Goal: Transaction & Acquisition: Purchase product/service

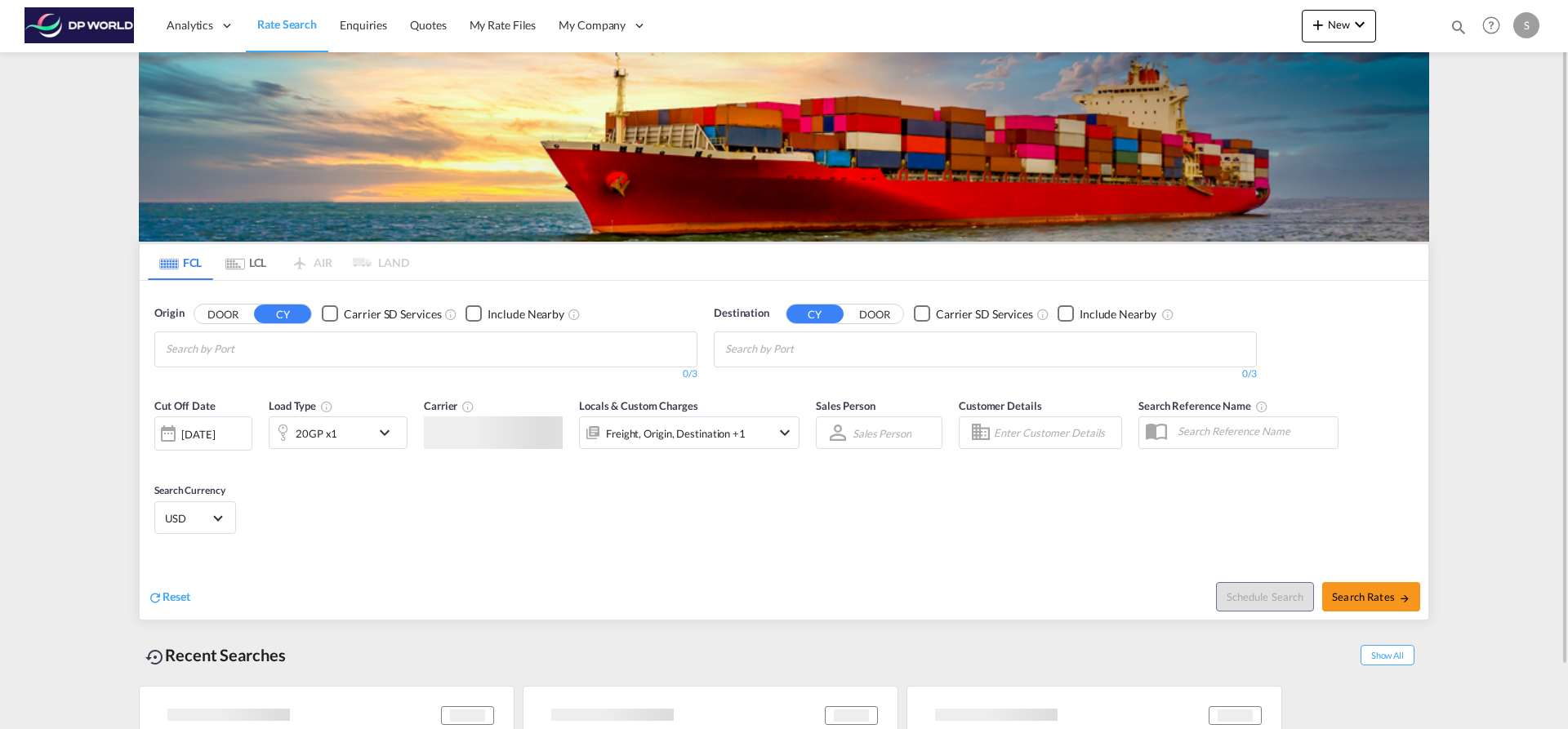
click at [199, 347] on input "Chips input." at bounding box center [244, 349] width 155 height 26
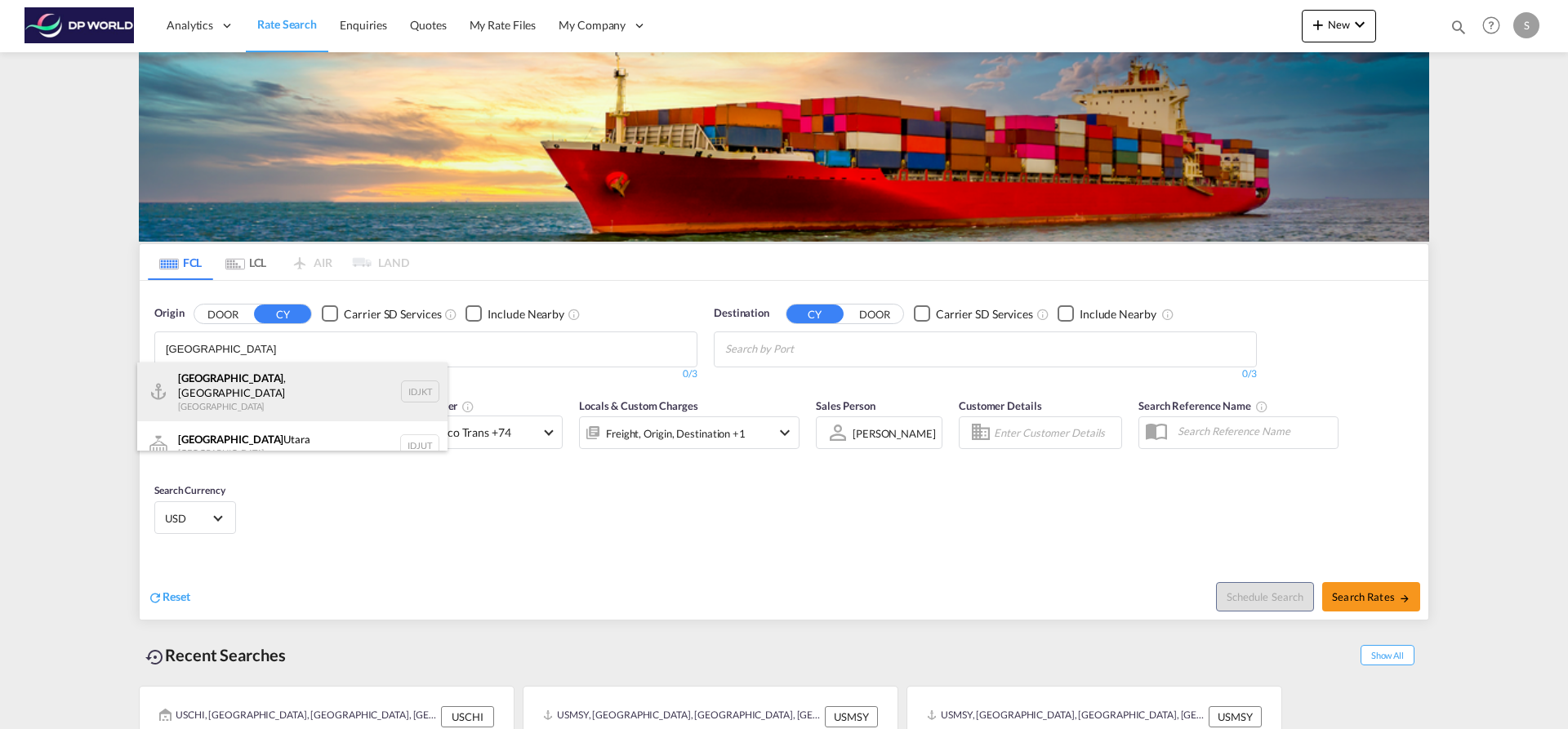
type input "jakarta"
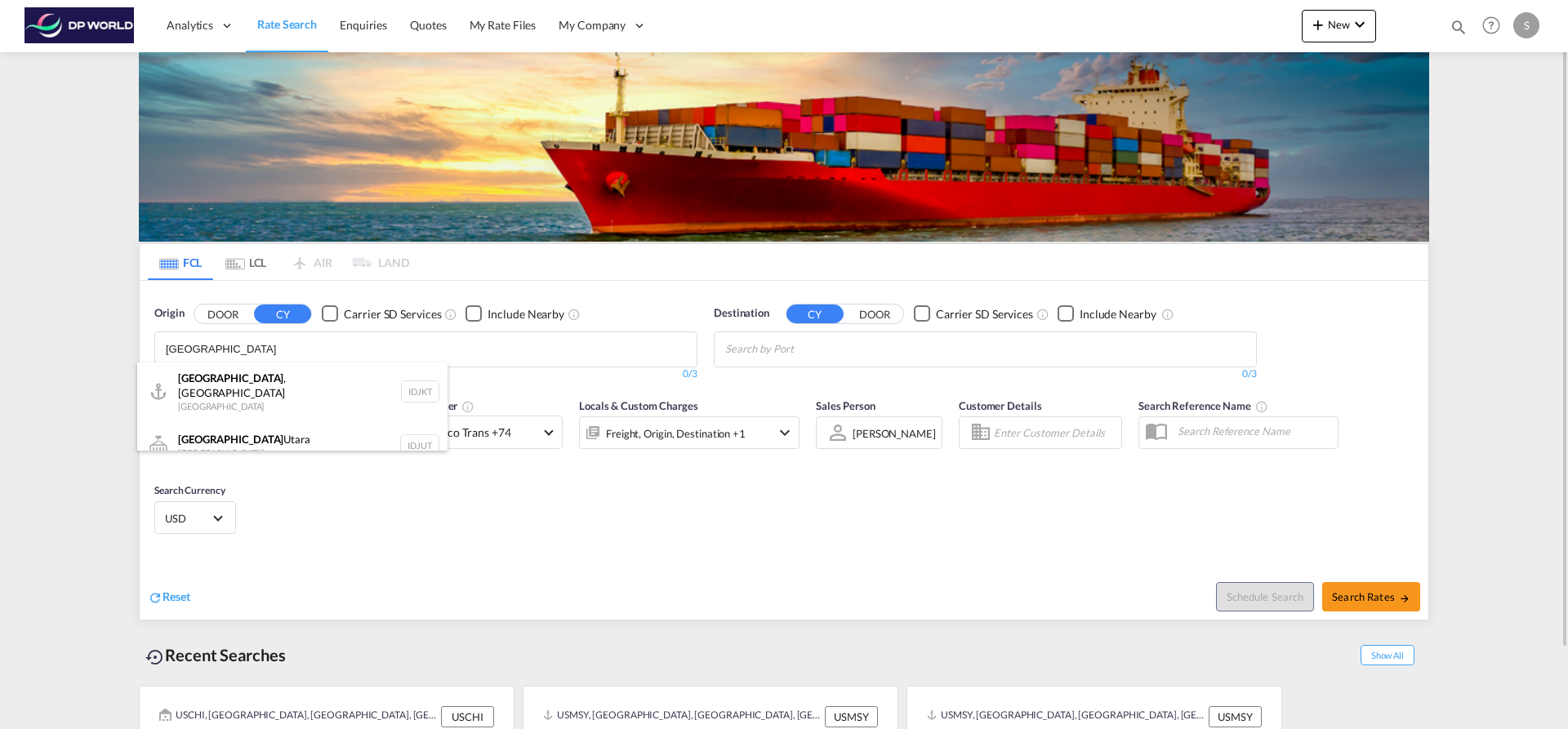
drag, startPoint x: 217, startPoint y: 383, endPoint x: 566, endPoint y: 348, distance: 350.8
click at [217, 384] on div "Jakarta , Java Indonesia IDJKT" at bounding box center [292, 392] width 311 height 59
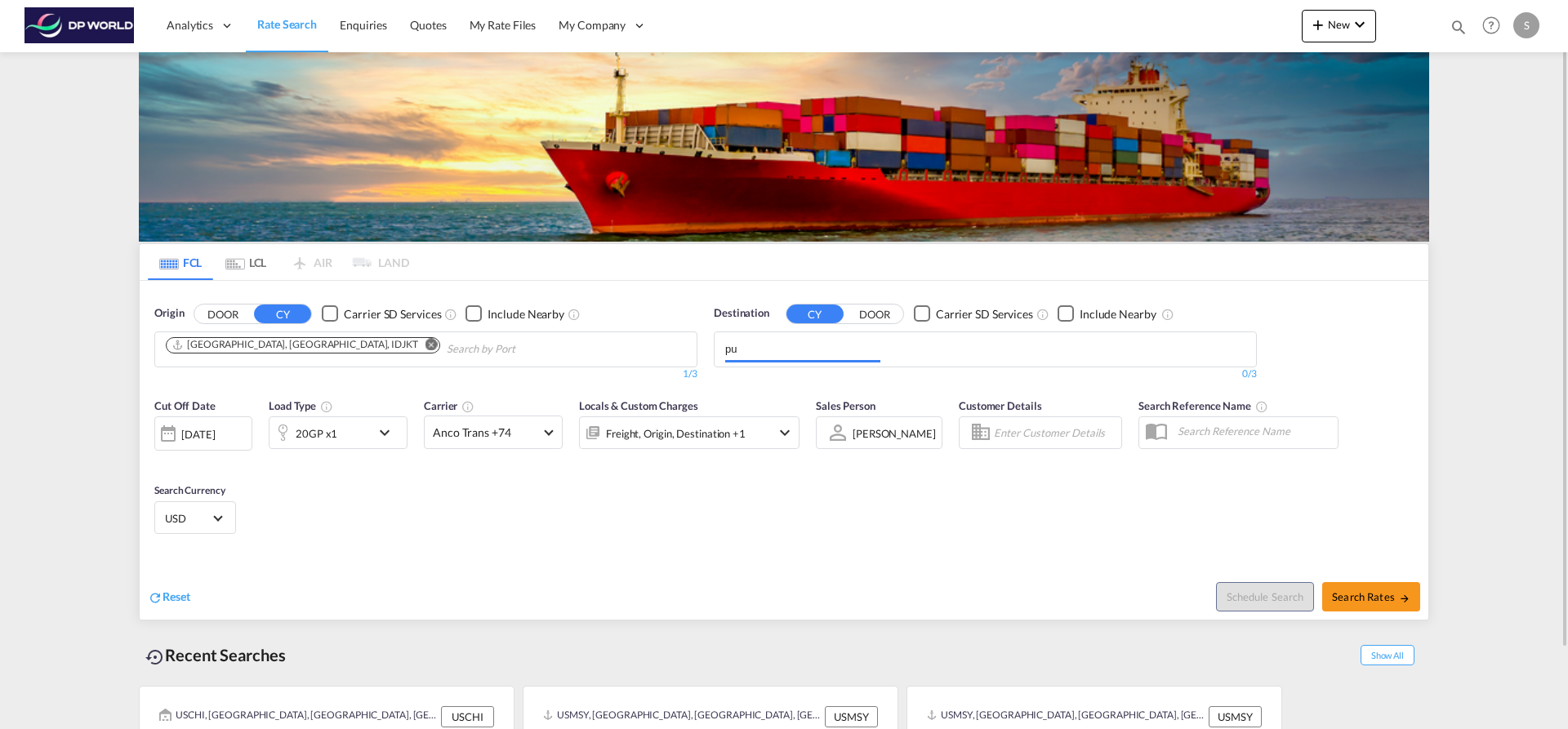
type input "p"
type input "caldera"
click at [865, 431] on div "Caldera Costa Rica CRCAL" at bounding box center [852, 436] width 311 height 49
click at [1372, 600] on span "Search Rates" at bounding box center [1371, 596] width 79 height 13
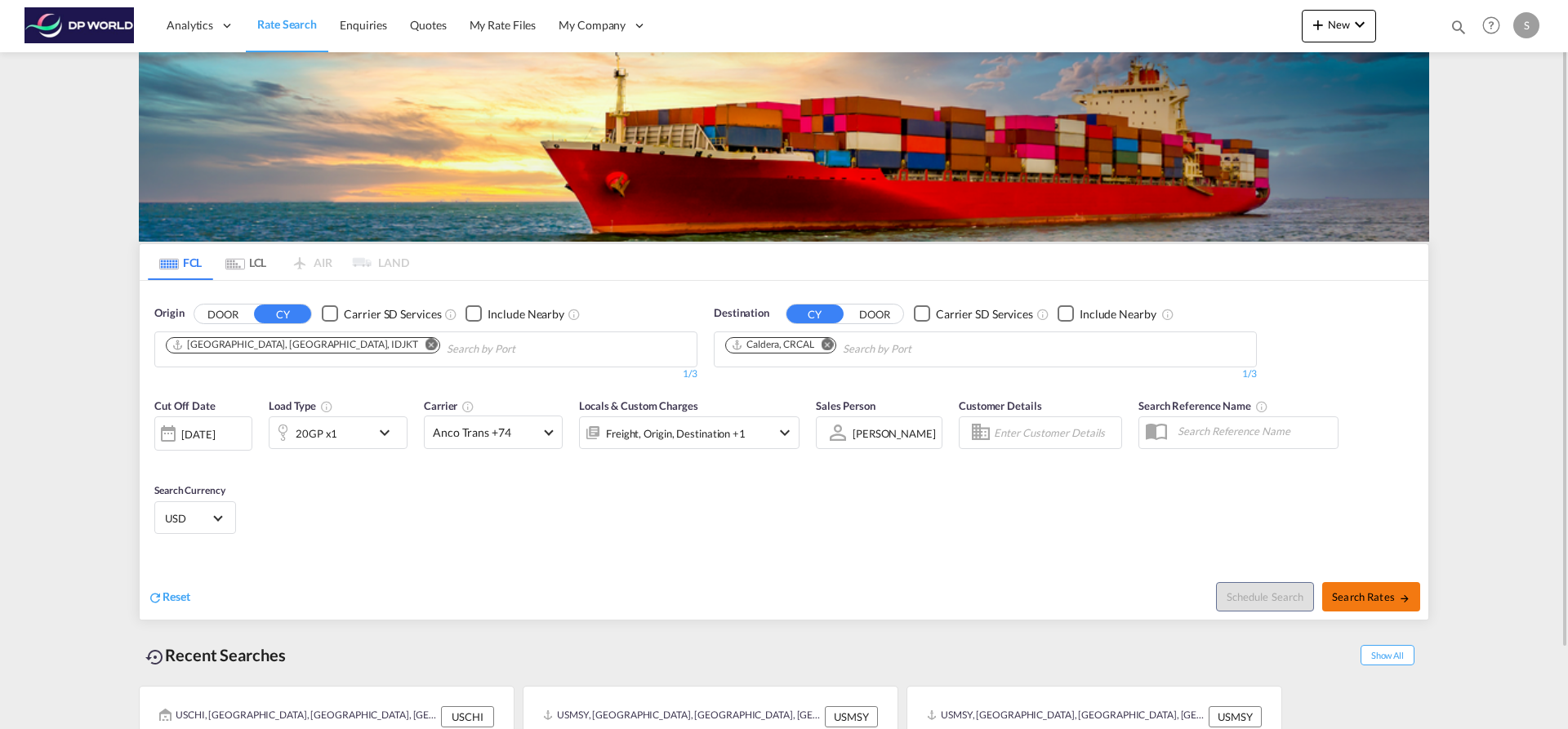
type input "IDJKT to CRCAL / 10 Sep 2025"
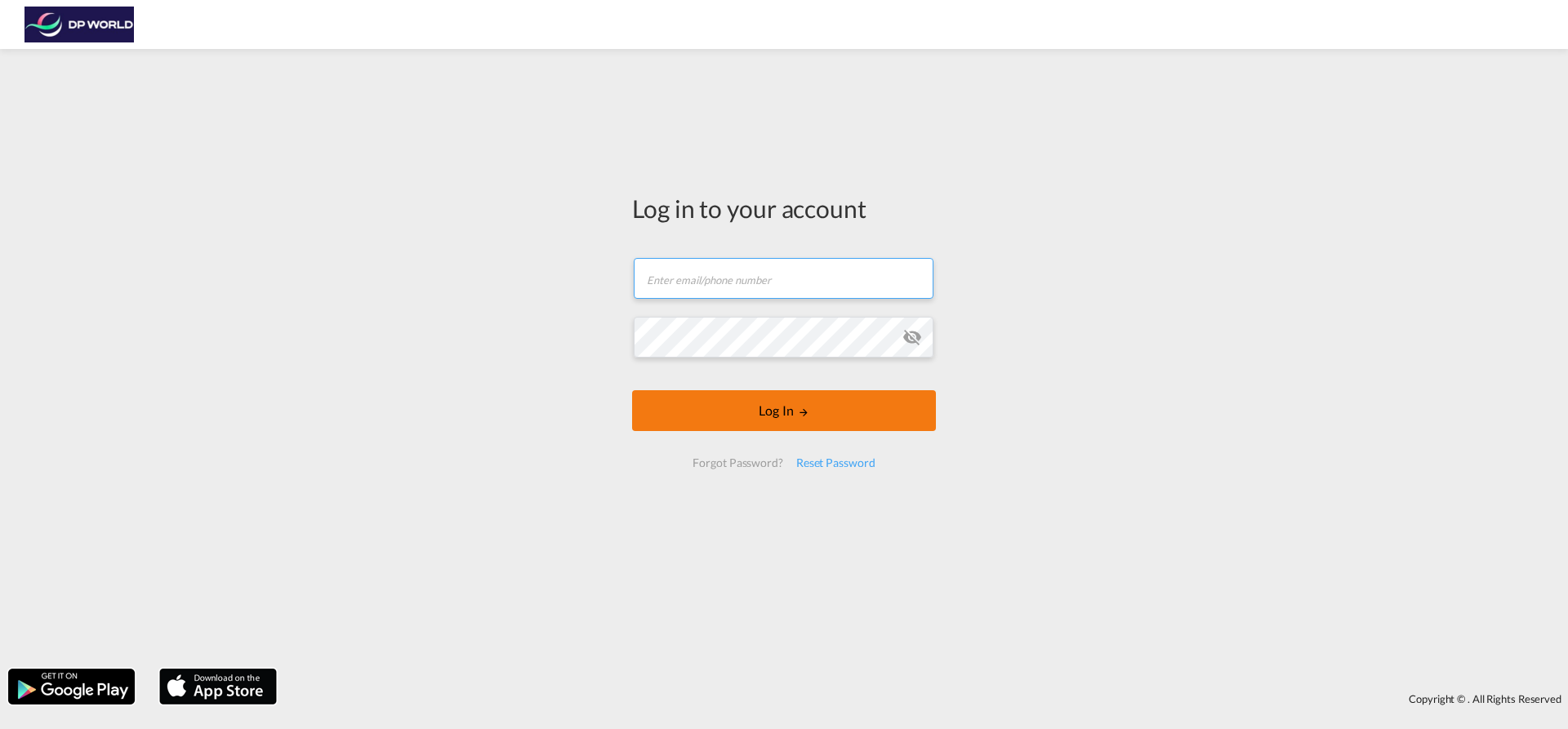
type input "[EMAIL_ADDRESS][PERSON_NAME][DOMAIN_NAME]"
click at [743, 427] on button "Log In" at bounding box center [784, 411] width 304 height 41
